Goal: Navigation & Orientation: Find specific page/section

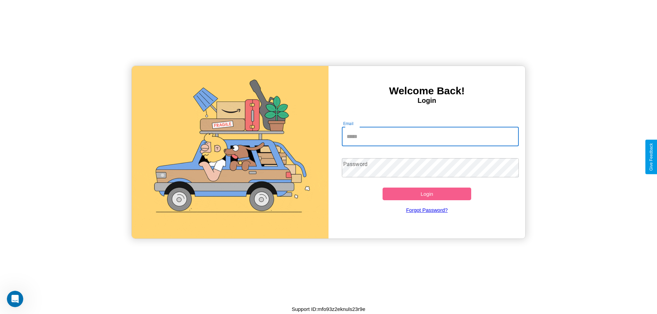
click at [430, 137] on input "Email" at bounding box center [430, 136] width 177 height 19
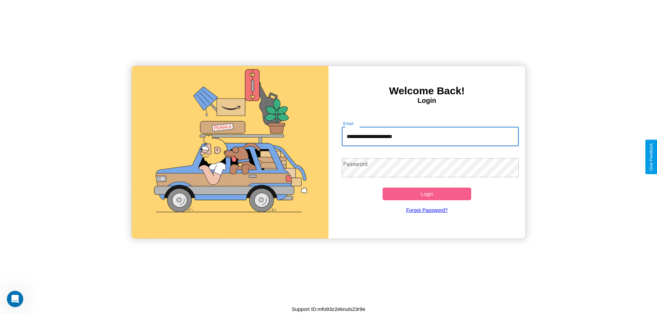
type input "**********"
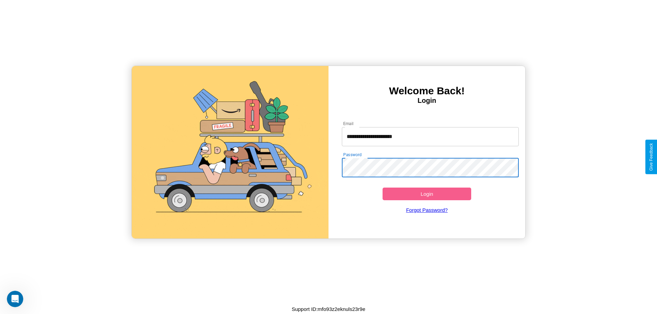
click at [427, 194] on button "Login" at bounding box center [426, 194] width 89 height 13
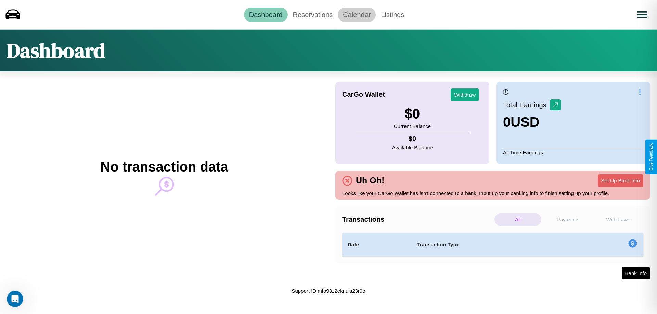
click at [356, 14] on link "Calendar" at bounding box center [357, 15] width 38 height 14
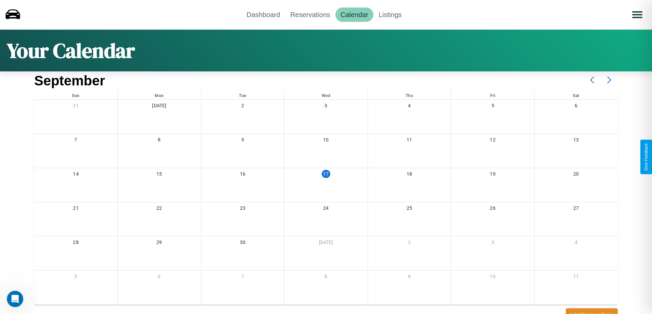
click at [609, 80] on icon at bounding box center [608, 80] width 17 height 17
click at [310, 14] on link "Reservations" at bounding box center [310, 15] width 50 height 14
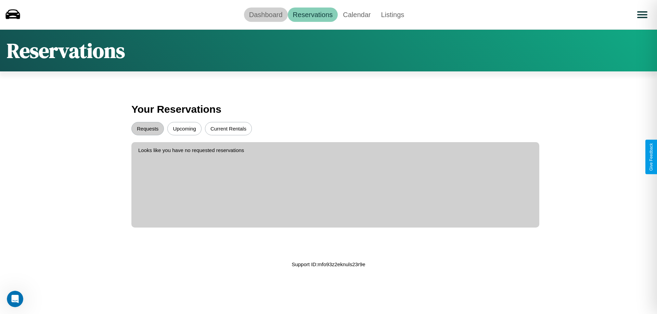
click at [265, 14] on link "Dashboard" at bounding box center [266, 15] width 44 height 14
